Goal: Transaction & Acquisition: Download file/media

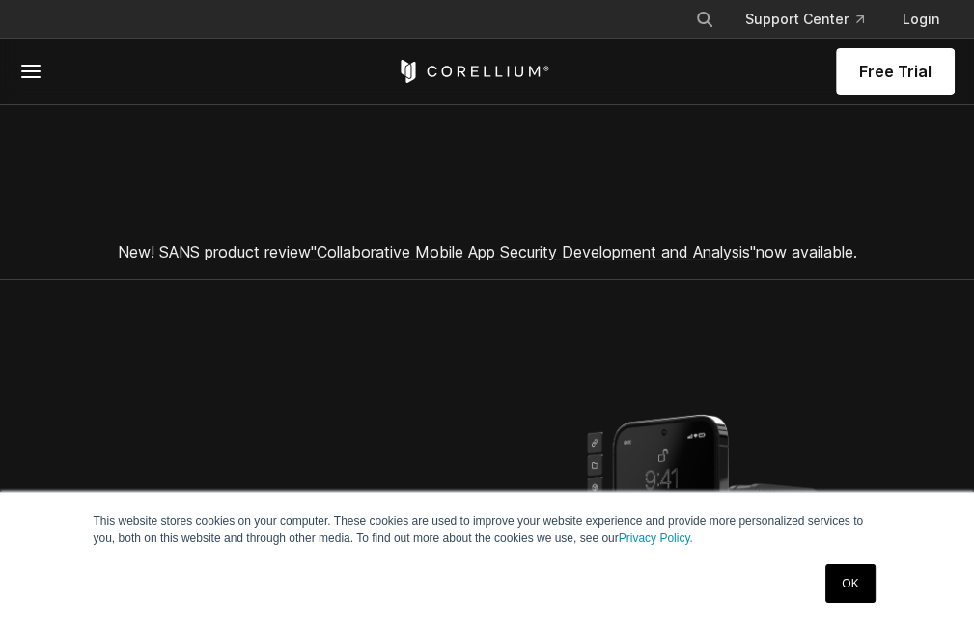
click at [867, 577] on link "OK" at bounding box center [849, 584] width 49 height 39
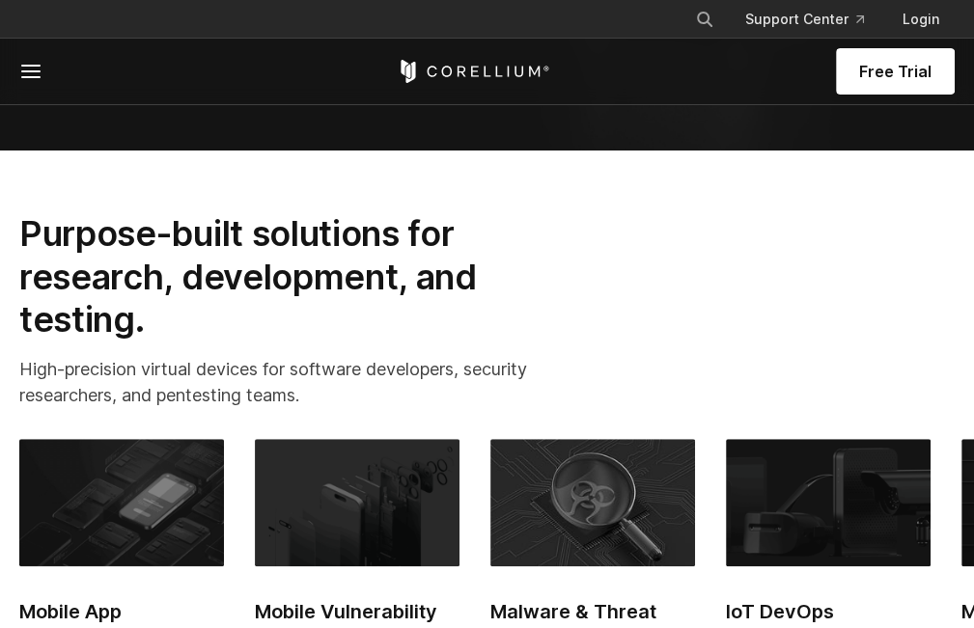
scroll to position [965, 0]
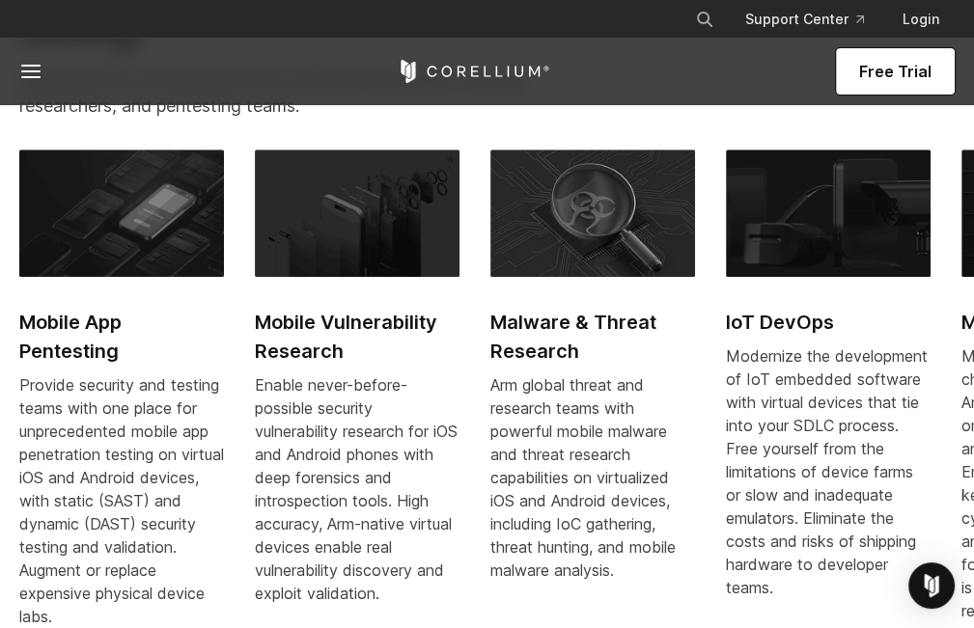
click at [56, 366] on h2 "Mobile App Pentesting" at bounding box center [121, 337] width 205 height 58
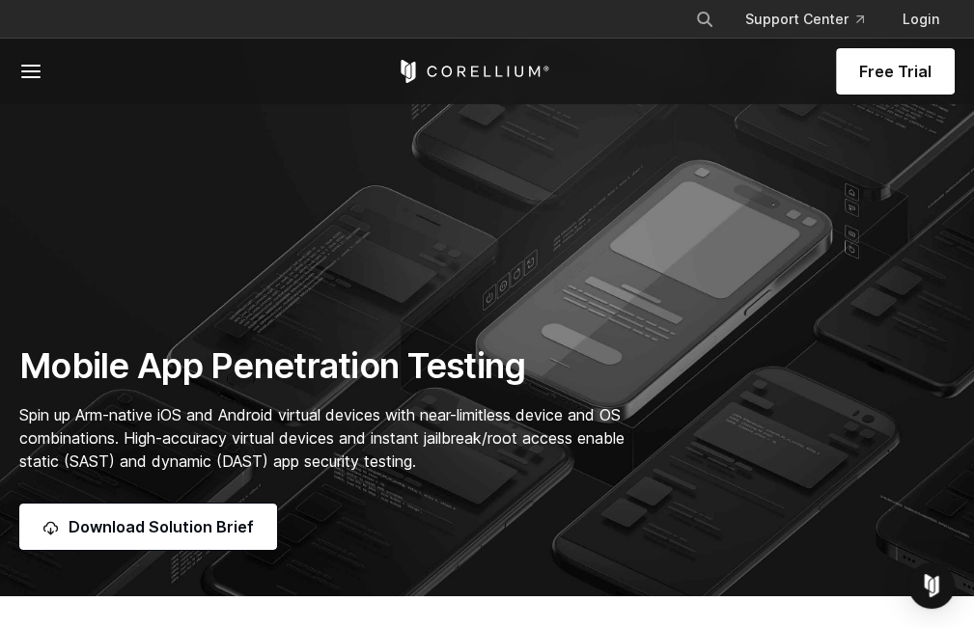
scroll to position [193, 0]
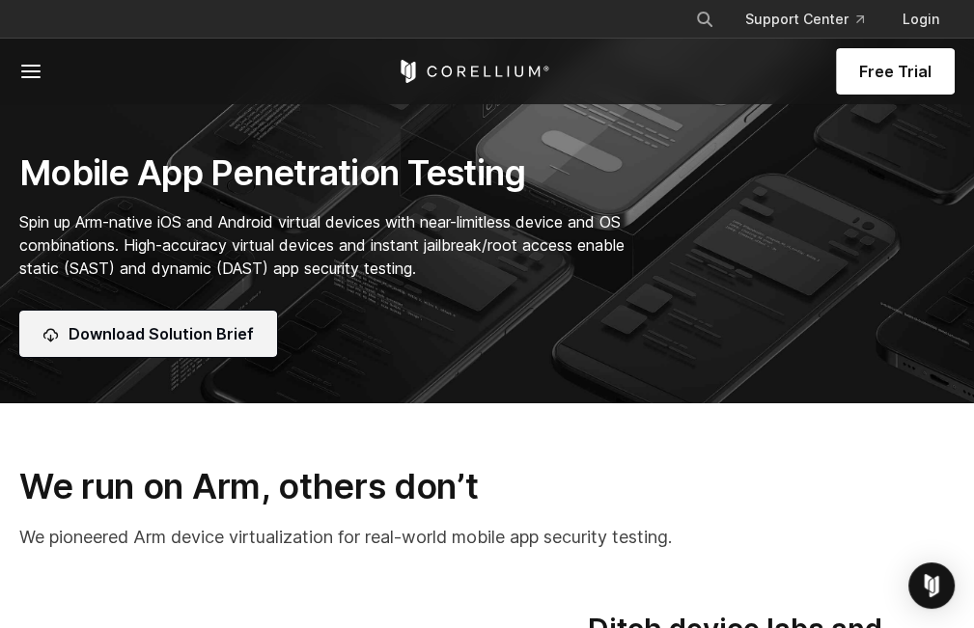
click at [195, 345] on span "Download Solution Brief" at bounding box center [161, 333] width 185 height 23
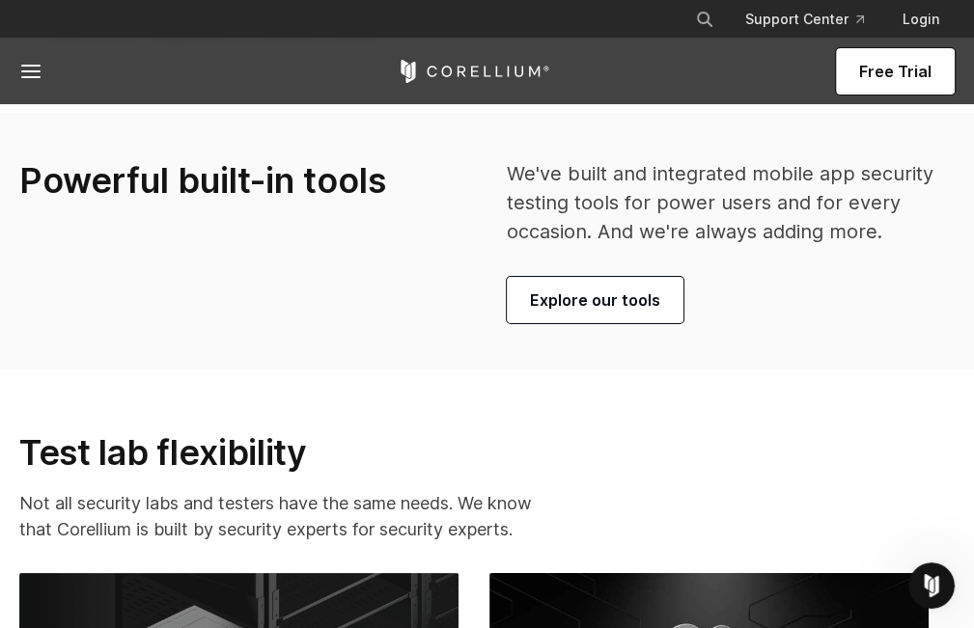
scroll to position [4827, 0]
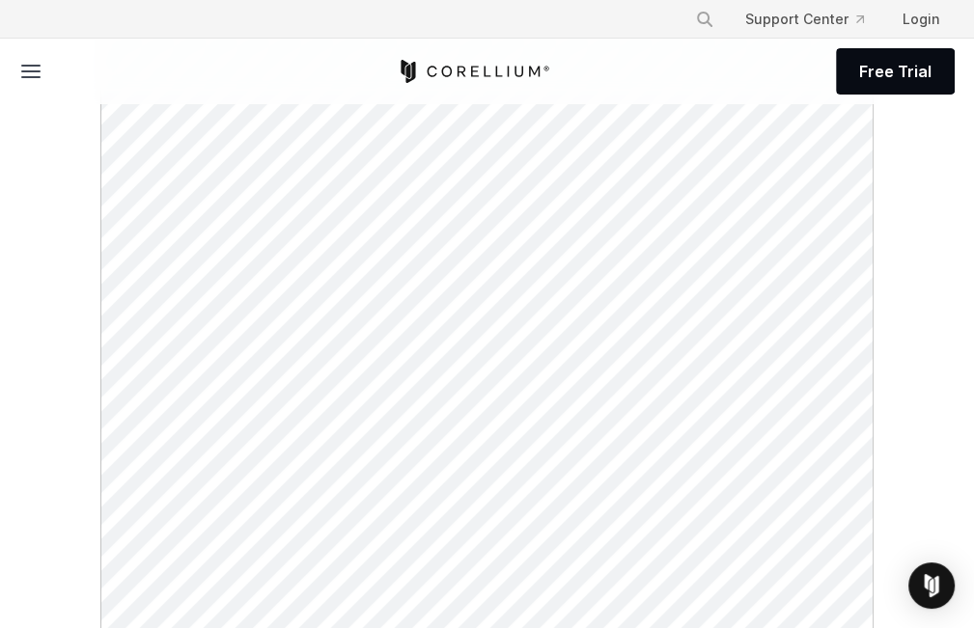
scroll to position [386, 0]
